Goal: Navigation & Orientation: Find specific page/section

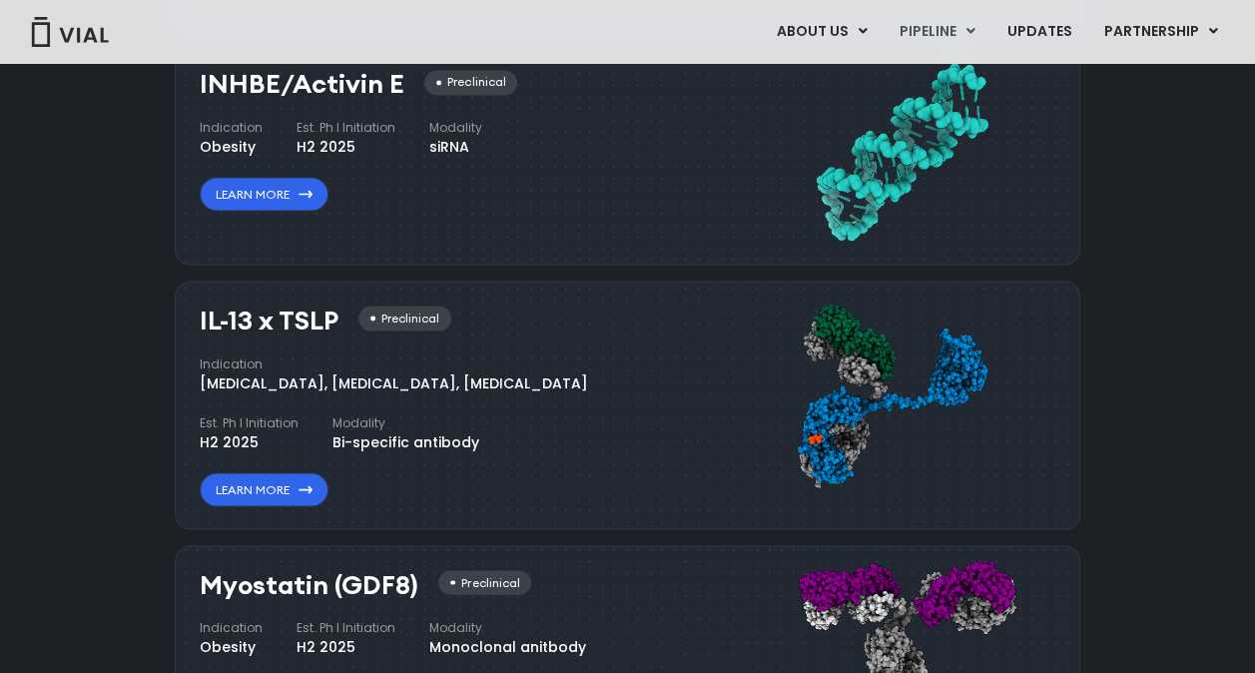
scroll to position [1797, 0]
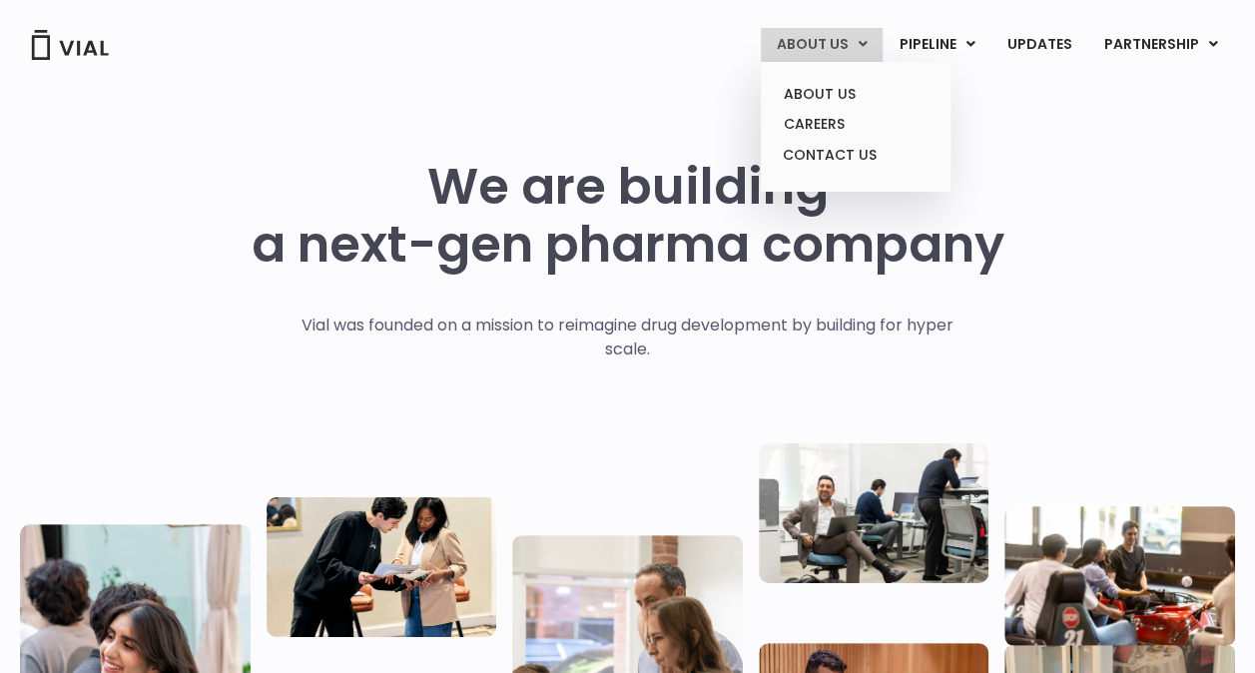
click at [812, 46] on link "ABOUT US" at bounding box center [822, 45] width 122 height 34
click at [835, 101] on link "ABOUT US" at bounding box center [855, 94] width 175 height 31
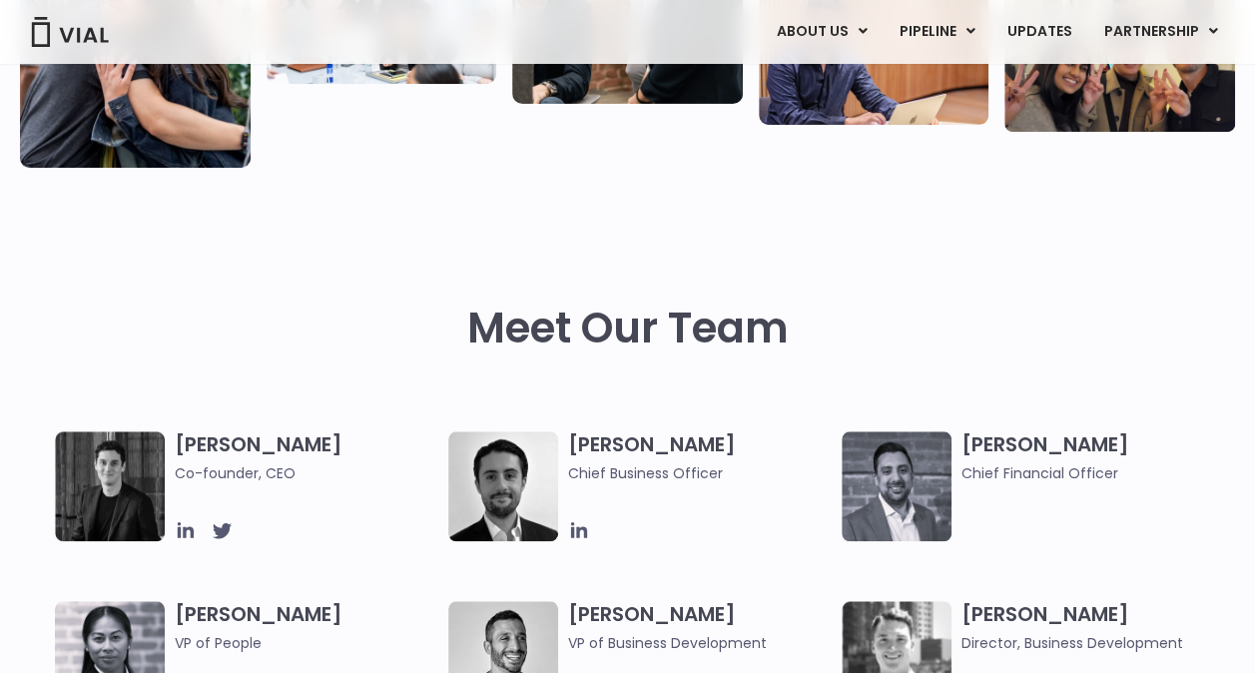
scroll to position [399, 0]
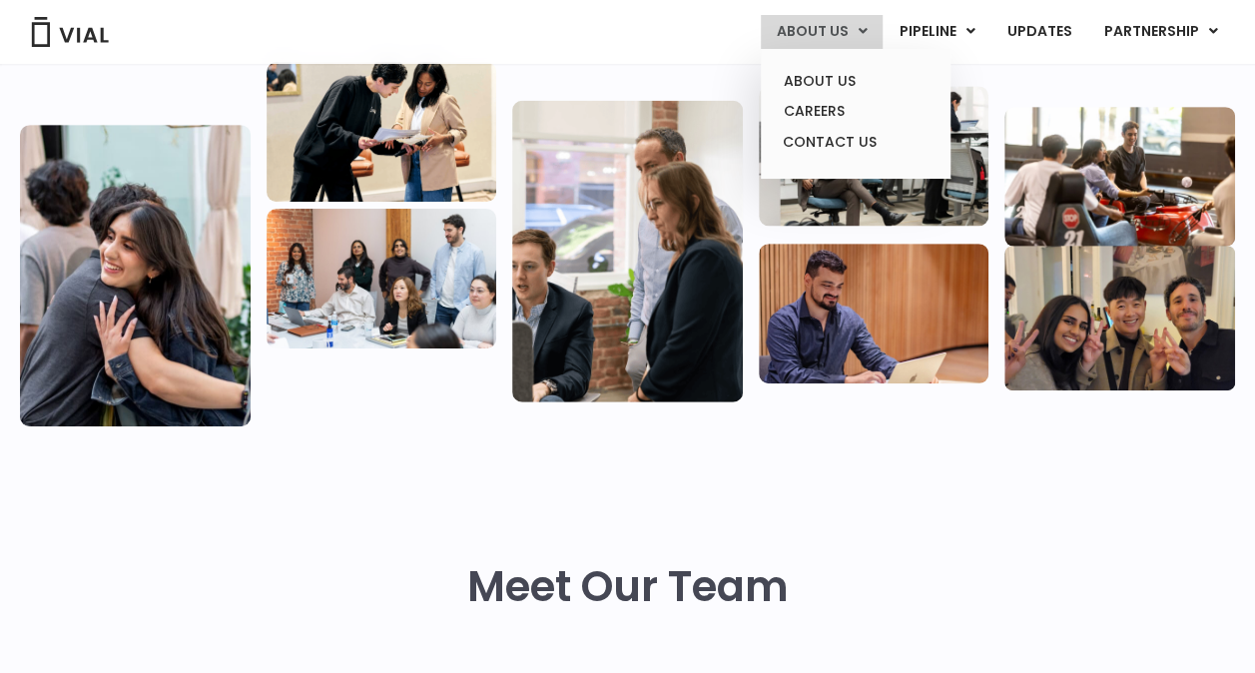
click at [868, 30] on icon at bounding box center [863, 31] width 9 height 14
click at [851, 113] on link "CAREERS" at bounding box center [855, 111] width 175 height 31
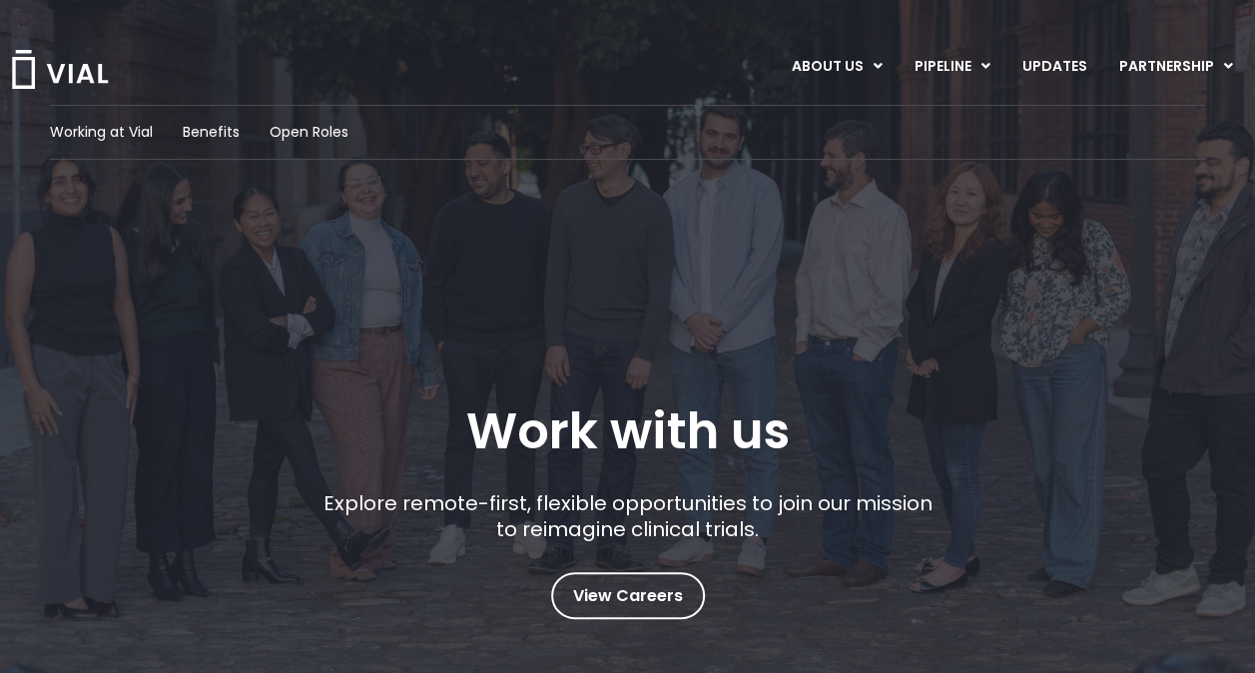
click at [953, 391] on div "Working at Vial Benefits Open Roles Work with us Explore remote-first, flexible…" at bounding box center [627, 362] width 1155 height 514
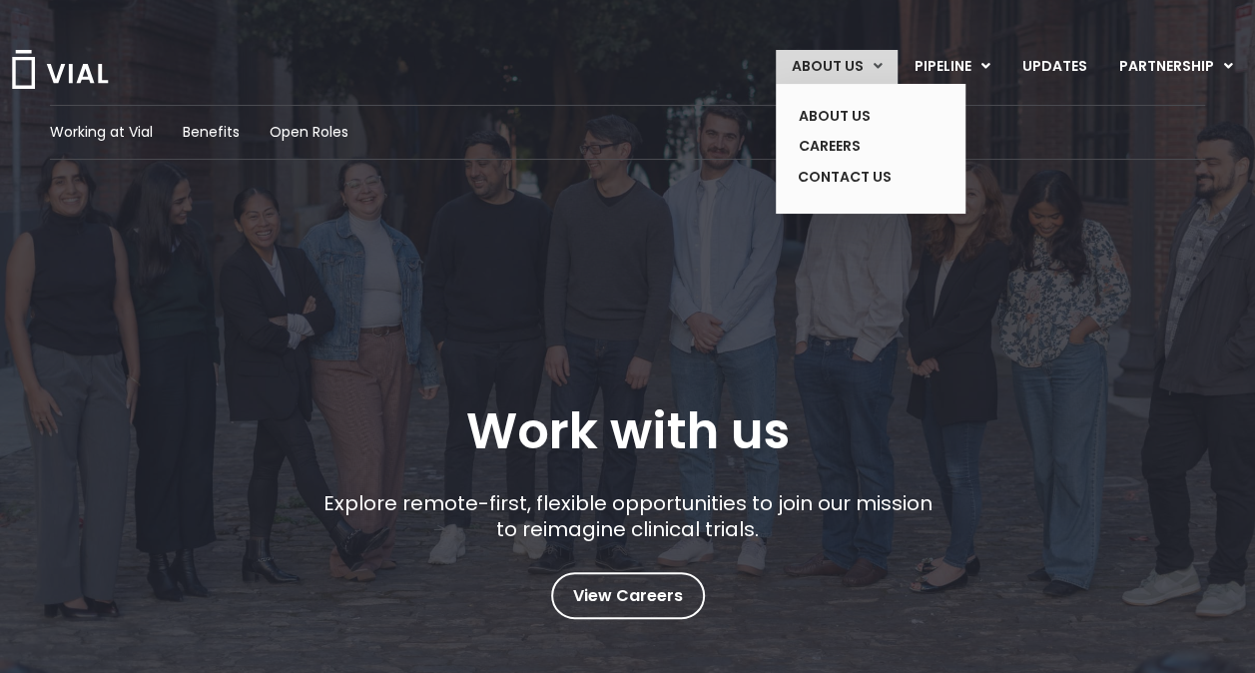
click at [869, 66] on link "ABOUT US" at bounding box center [837, 67] width 122 height 34
click at [848, 111] on link "ABOUT US" at bounding box center [856, 116] width 146 height 31
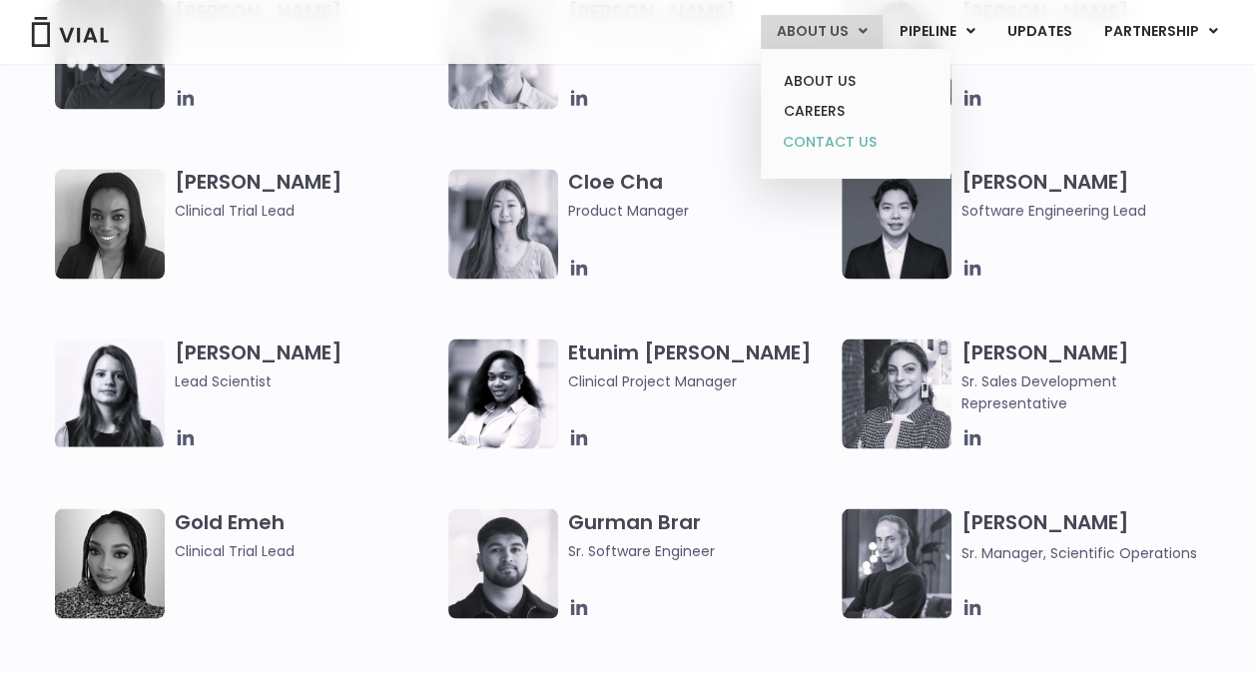
scroll to position [1198, 0]
